Goal: Find specific page/section

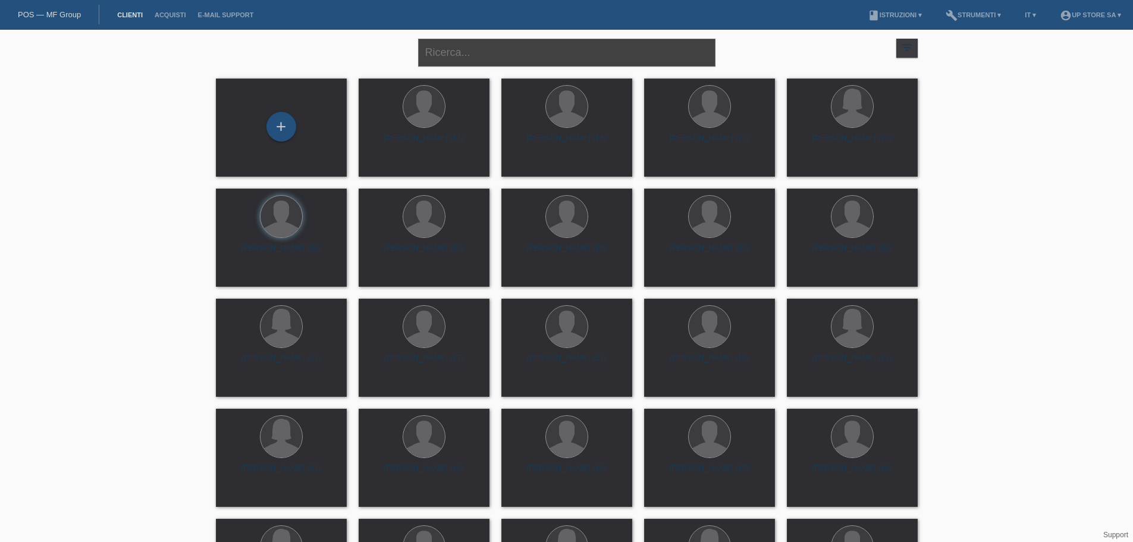
click at [576, 45] on input "text" at bounding box center [566, 53] width 297 height 28
type input "giov"
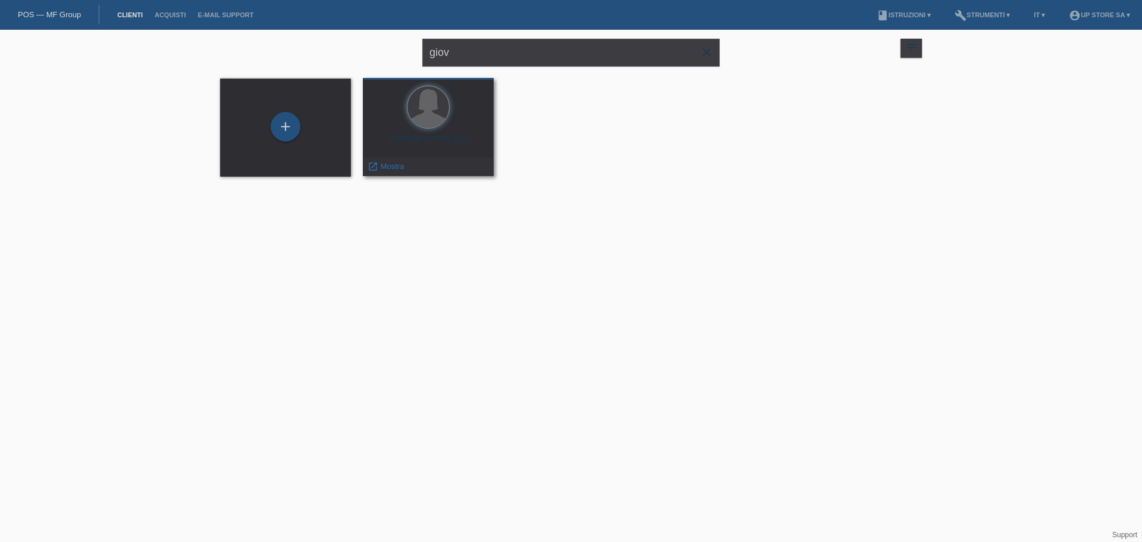
click at [415, 125] on div at bounding box center [428, 108] width 112 height 45
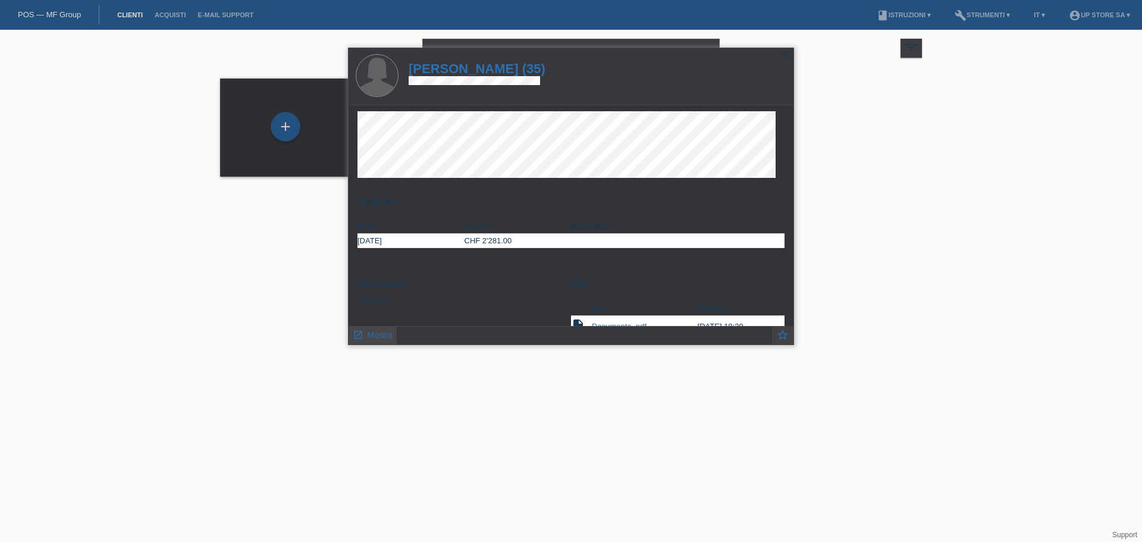
click at [375, 339] on span "Mostra" at bounding box center [380, 335] width 26 height 10
